Goal: Communication & Community: Connect with others

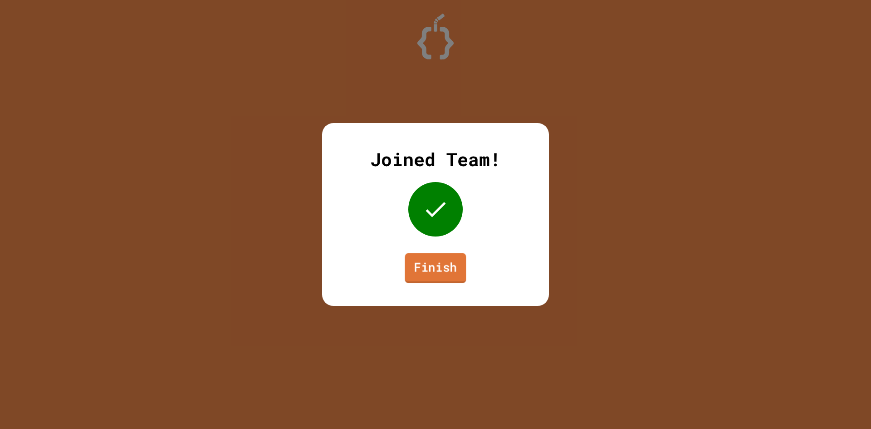
click at [424, 265] on link "Finish" at bounding box center [435, 268] width 61 height 30
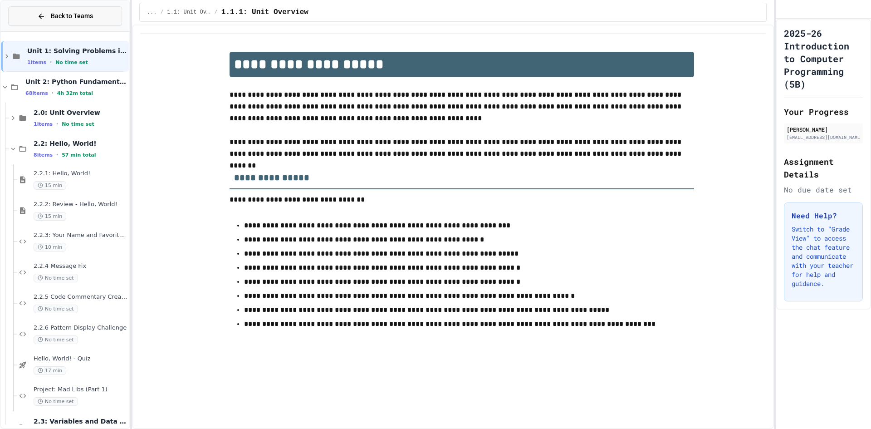
click at [52, 16] on span "Back to Teams" at bounding box center [72, 16] width 42 height 10
